Goal: Complete application form

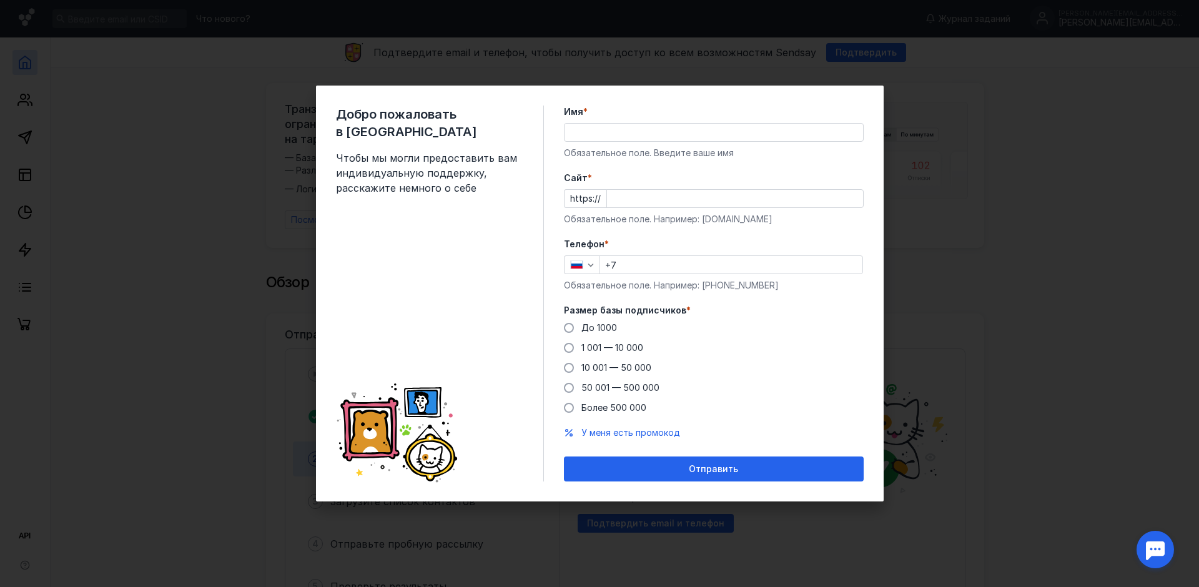
click at [591, 137] on input "Имя *" at bounding box center [713, 132] width 298 height 17
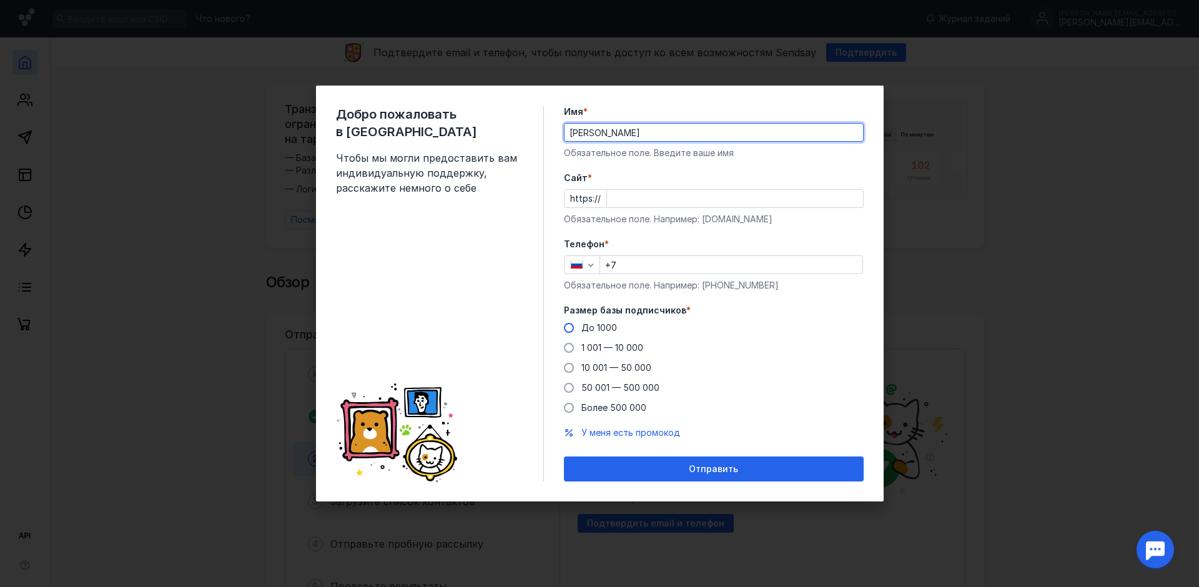
type input "[PERSON_NAME]"
click at [570, 331] on span at bounding box center [569, 328] width 10 height 10
click at [0, 0] on input "До 1000" at bounding box center [0, 0] width 0 height 0
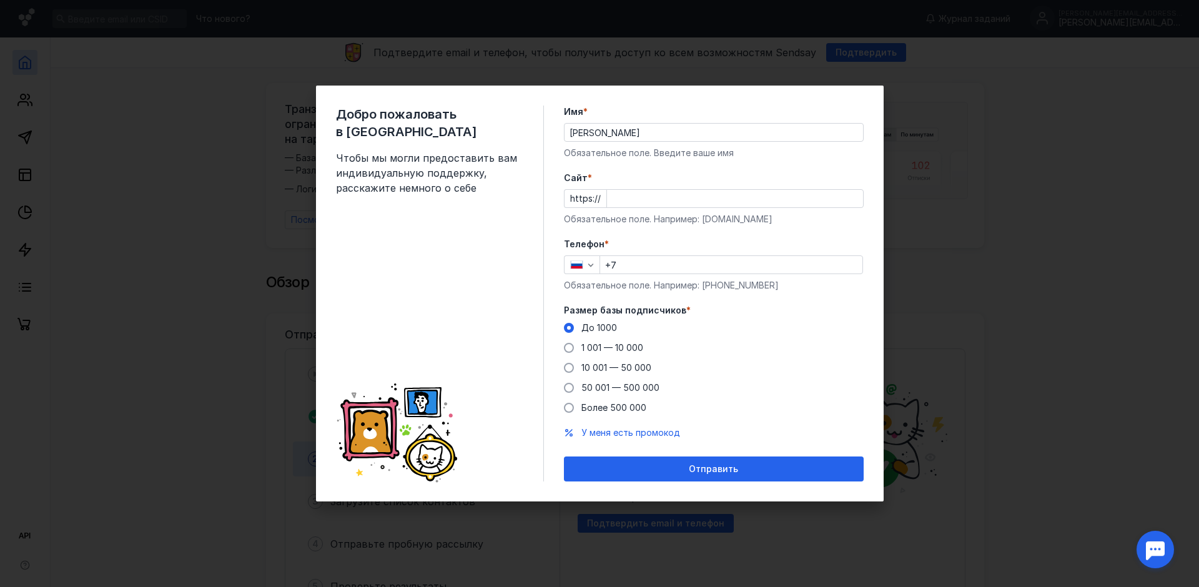
click at [627, 202] on input "Cайт *" at bounding box center [735, 198] width 256 height 17
type input "[DOMAIN_NAME]"
click at [617, 265] on input "+7" at bounding box center [731, 264] width 262 height 17
type input "[PHONE_NUMBER]"
click at [704, 243] on label "Телефон *" at bounding box center [714, 244] width 300 height 12
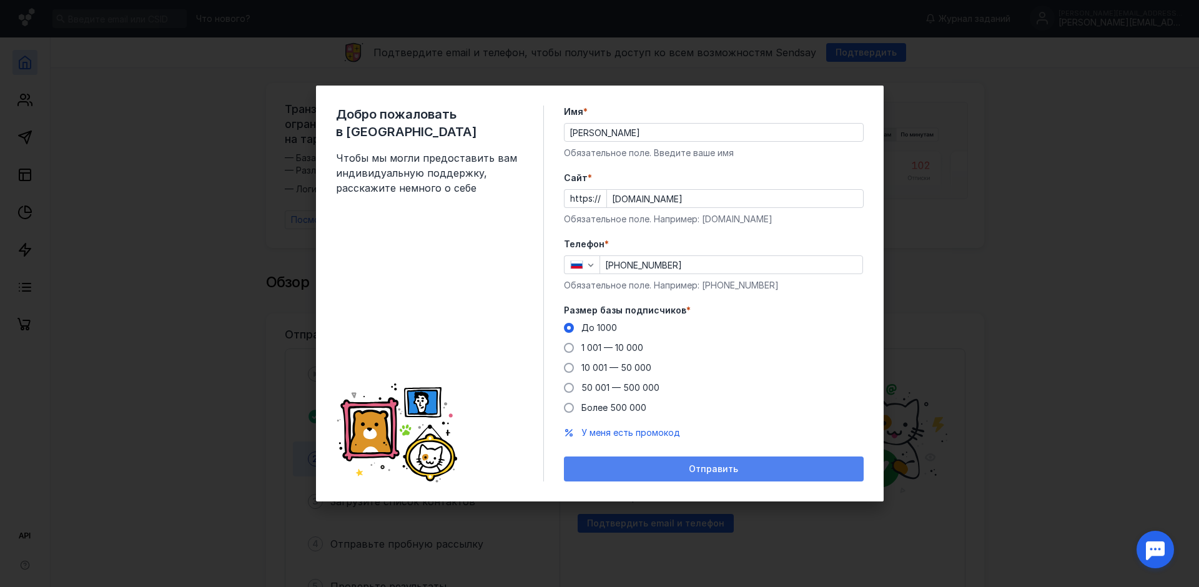
click at [689, 476] on div "Отправить" at bounding box center [714, 468] width 300 height 25
